Goal: Submit feedback/report problem: Submit feedback/report problem

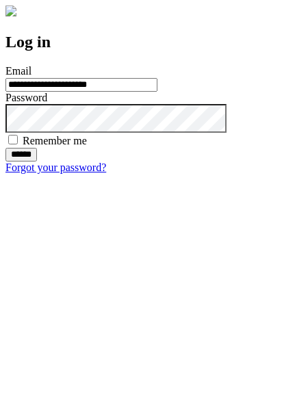
click at [37, 161] on input "******" at bounding box center [20, 155] width 31 height 14
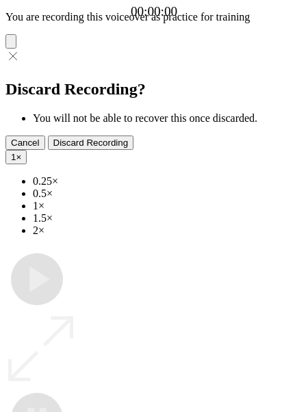
type input "**********"
